Goal: Task Accomplishment & Management: Manage account settings

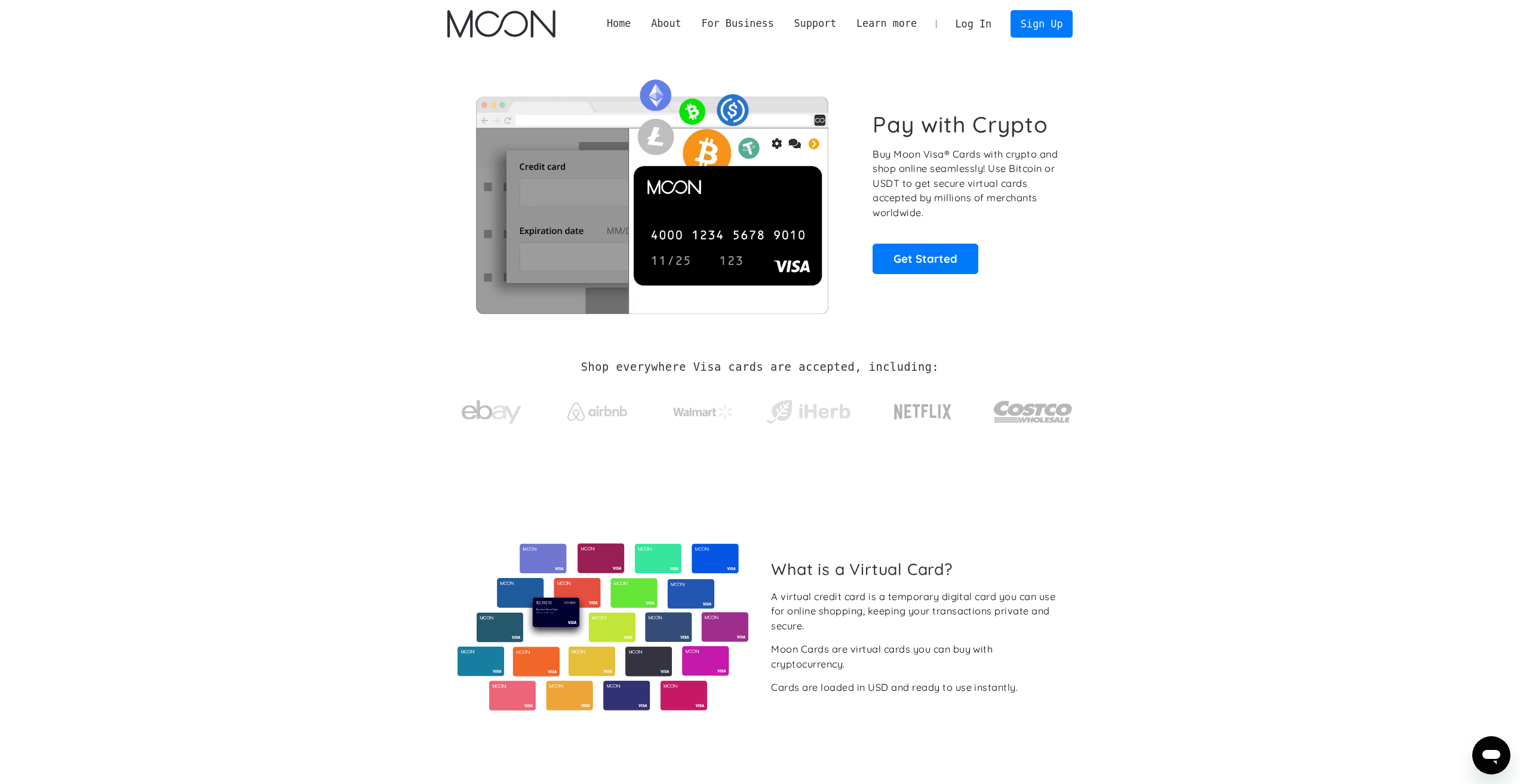
click at [970, 25] on link "Log In" at bounding box center [974, 24] width 56 height 26
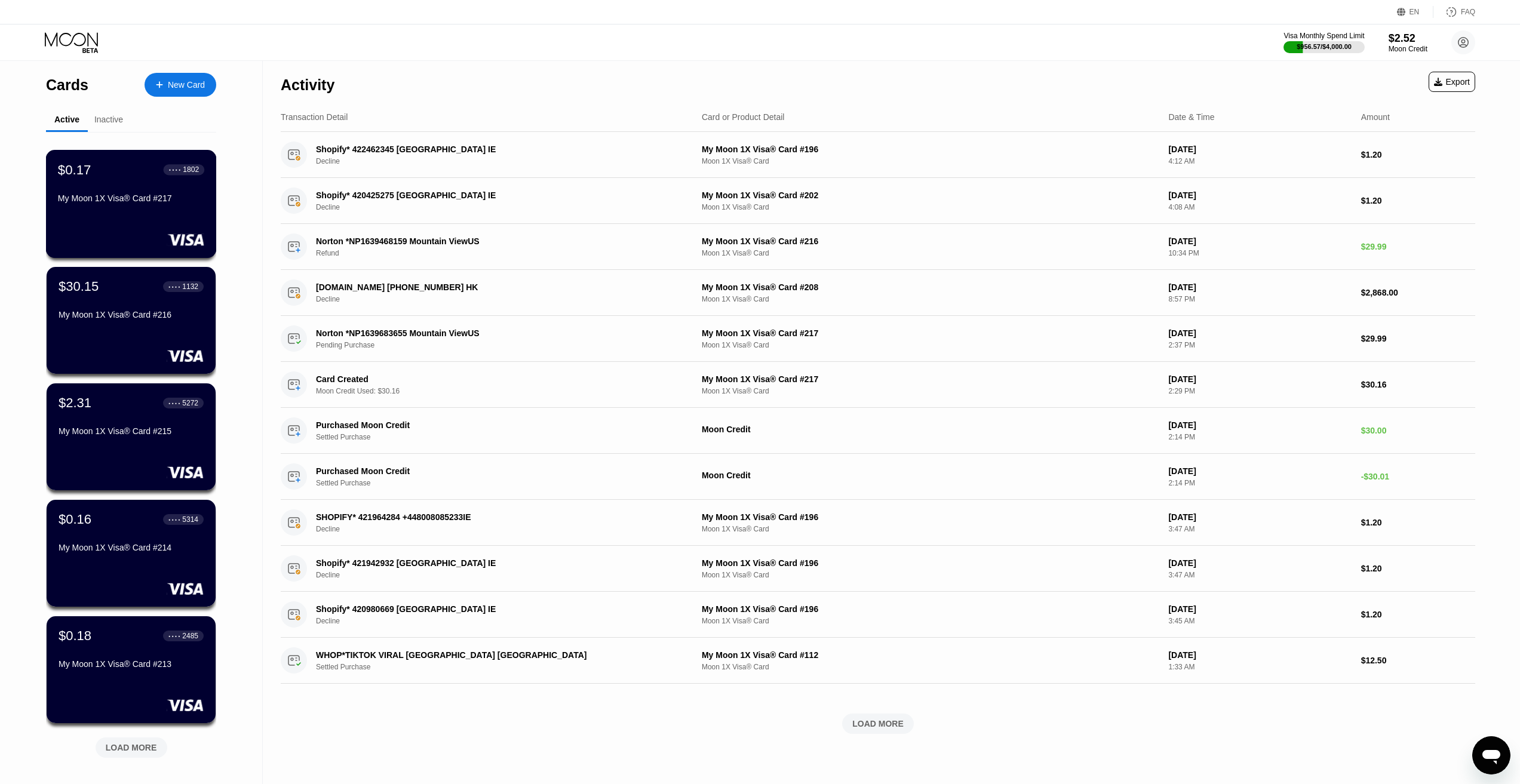
click at [80, 197] on div "$0.17 ● ● ● ● 1802 My Moon 1X Visa® Card #217" at bounding box center [131, 185] width 146 height 46
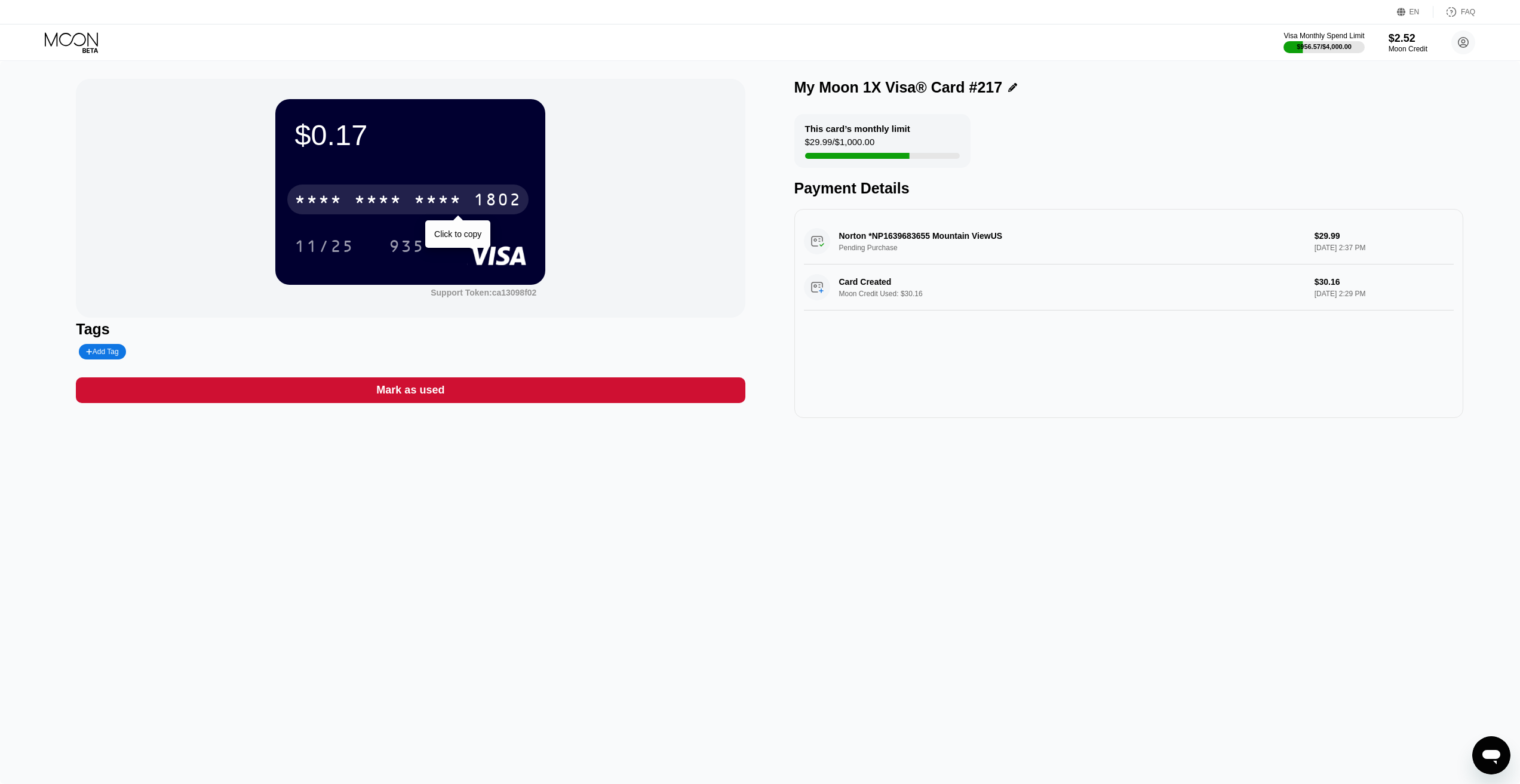
click at [438, 191] on div "* * * * * * * * * * * * 1802" at bounding box center [408, 200] width 241 height 30
